Goal: Task Accomplishment & Management: Use online tool/utility

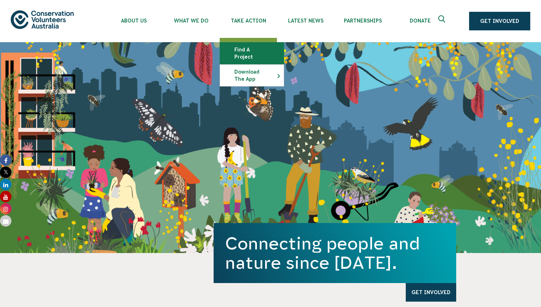
click at [254, 52] on link "Find a project" at bounding box center [252, 53] width 64 height 21
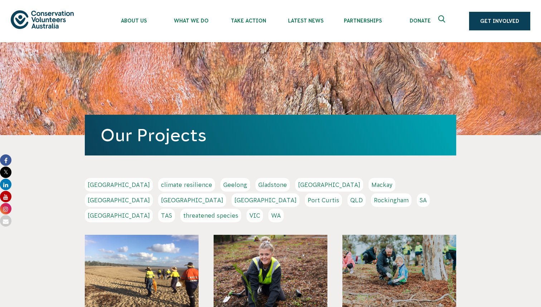
click at [458, 84] on div "Our Projects" at bounding box center [270, 88] width 386 height 93
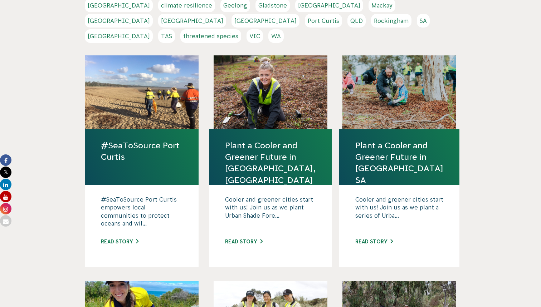
scroll to position [112, 0]
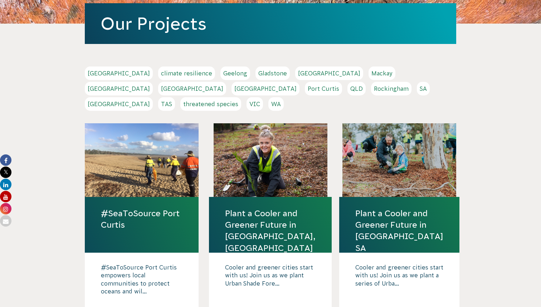
click at [263, 97] on link "VIC" at bounding box center [254, 104] width 16 height 14
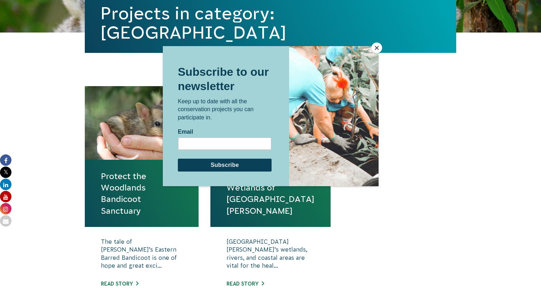
scroll to position [192, 0]
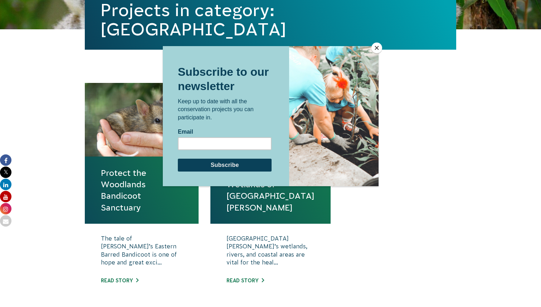
click at [452, 188] on div at bounding box center [270, 153] width 541 height 307
click at [377, 49] on button "Close" at bounding box center [376, 48] width 11 height 11
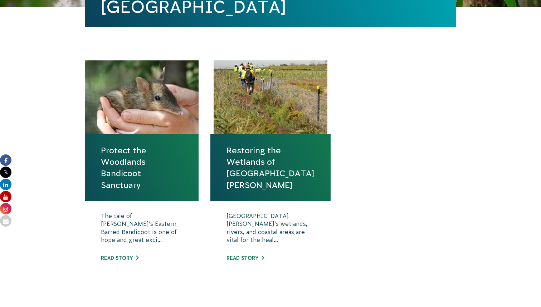
scroll to position [215, 0]
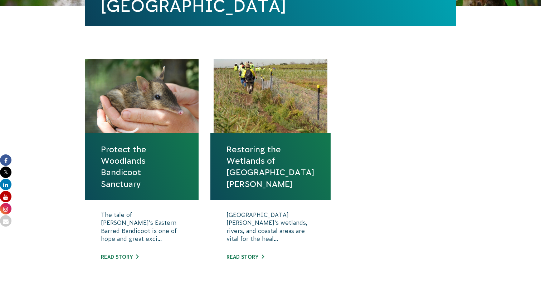
click at [136, 167] on link "Protect the Woodlands Bandicoot Sanctuary" at bounding box center [142, 167] width 82 height 46
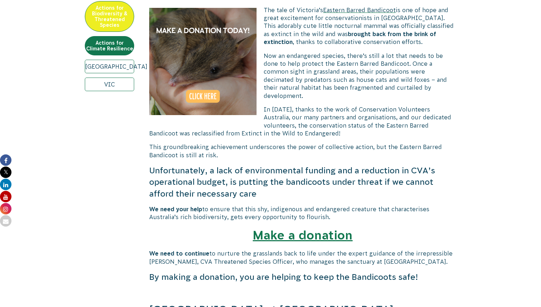
scroll to position [269, 0]
